Goal: Task Accomplishment & Management: Manage account settings

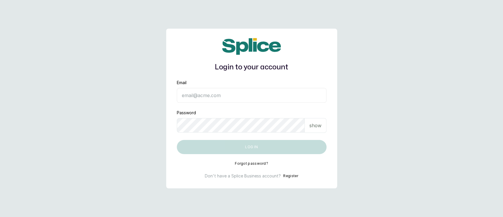
type input "munaandluchi@gmail.com"
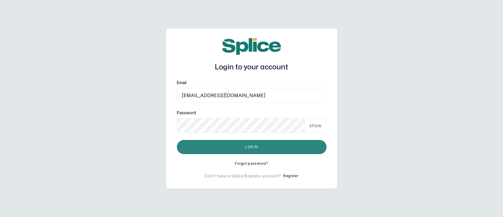
click at [235, 149] on button "Log in" at bounding box center [252, 147] width 150 height 14
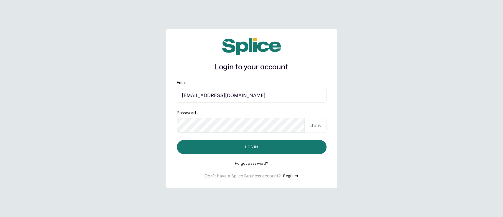
click at [357, 80] on main "Login to your account Email munaandluchi@gmail.com Password show Log in Forgot …" at bounding box center [251, 108] width 503 height 217
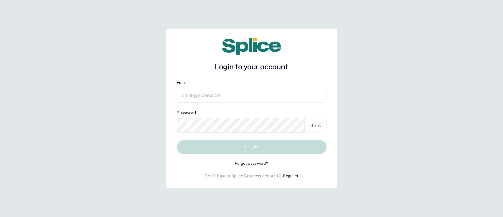
click at [196, 96] on input "Email" at bounding box center [252, 95] width 150 height 15
click at [219, 97] on input "Email" at bounding box center [252, 95] width 150 height 15
type input "munaandluchi@gmail.com"
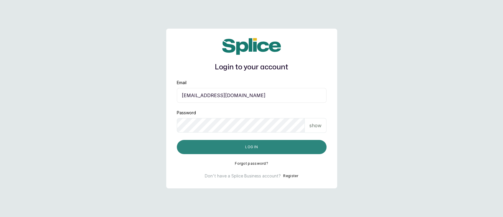
click at [244, 148] on button "Log in" at bounding box center [252, 147] width 150 height 14
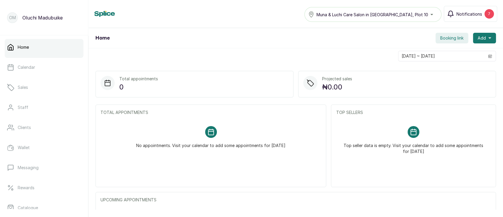
click at [480, 16] on span "Notifications" at bounding box center [470, 14] width 26 height 6
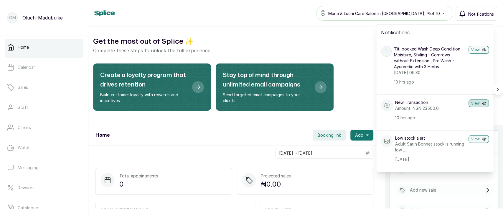
click at [469, 103] on button "View" at bounding box center [479, 103] width 20 height 8
